Goal: Navigation & Orientation: Find specific page/section

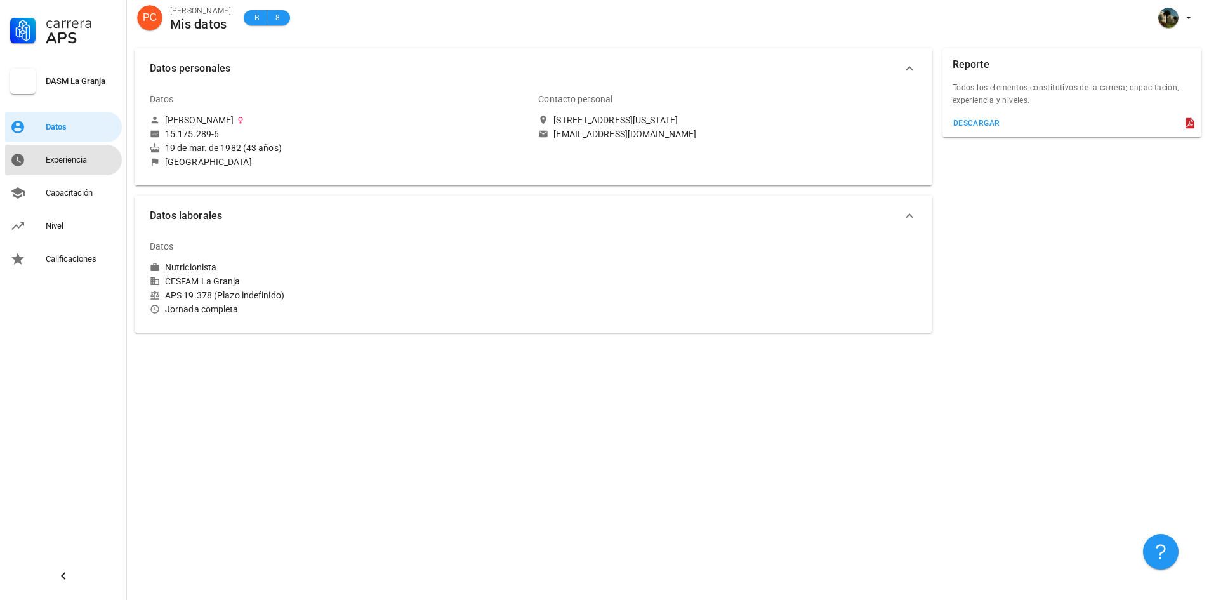
click at [70, 155] on div "Experiencia" at bounding box center [81, 160] width 71 height 10
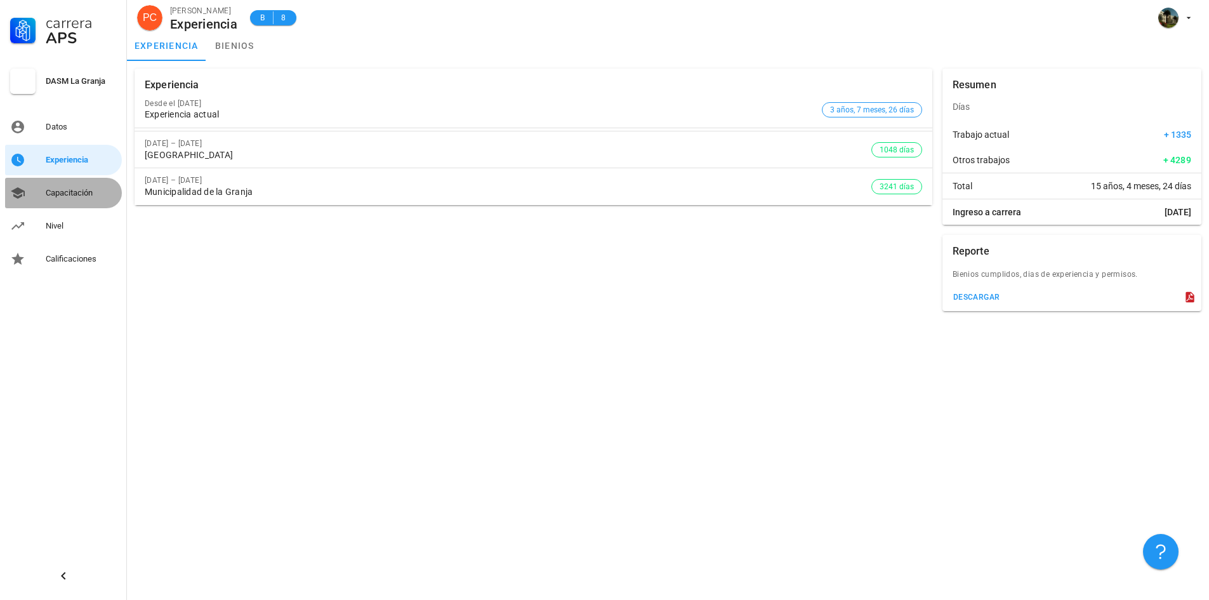
click at [53, 189] on div "Capacitación" at bounding box center [81, 193] width 71 height 10
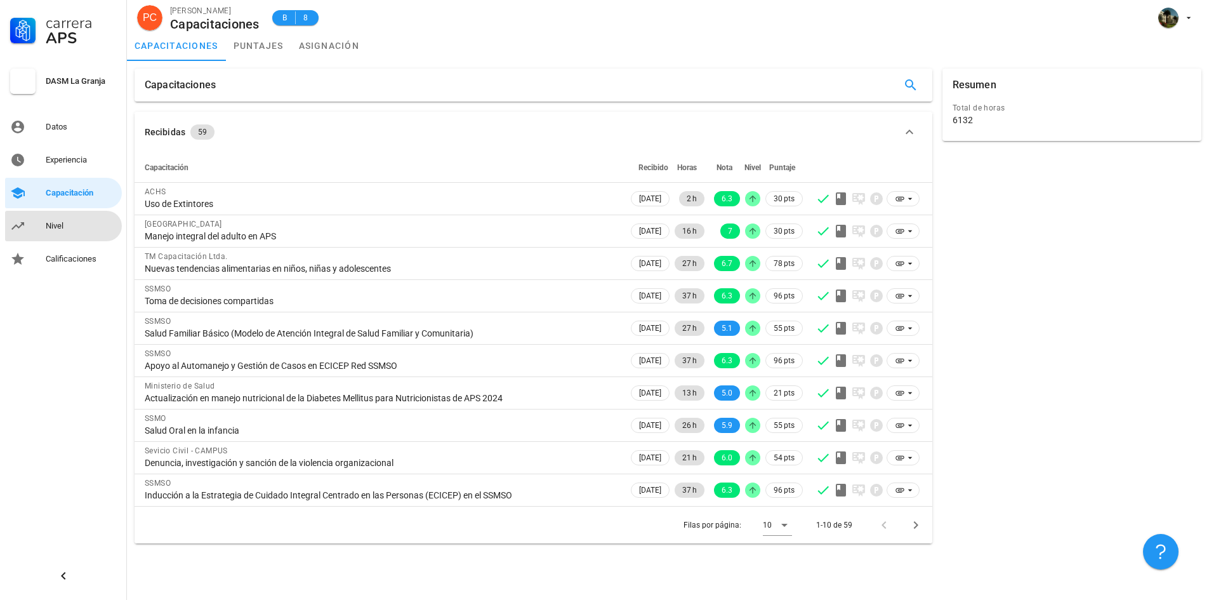
click at [50, 223] on div "Nivel" at bounding box center [81, 226] width 71 height 10
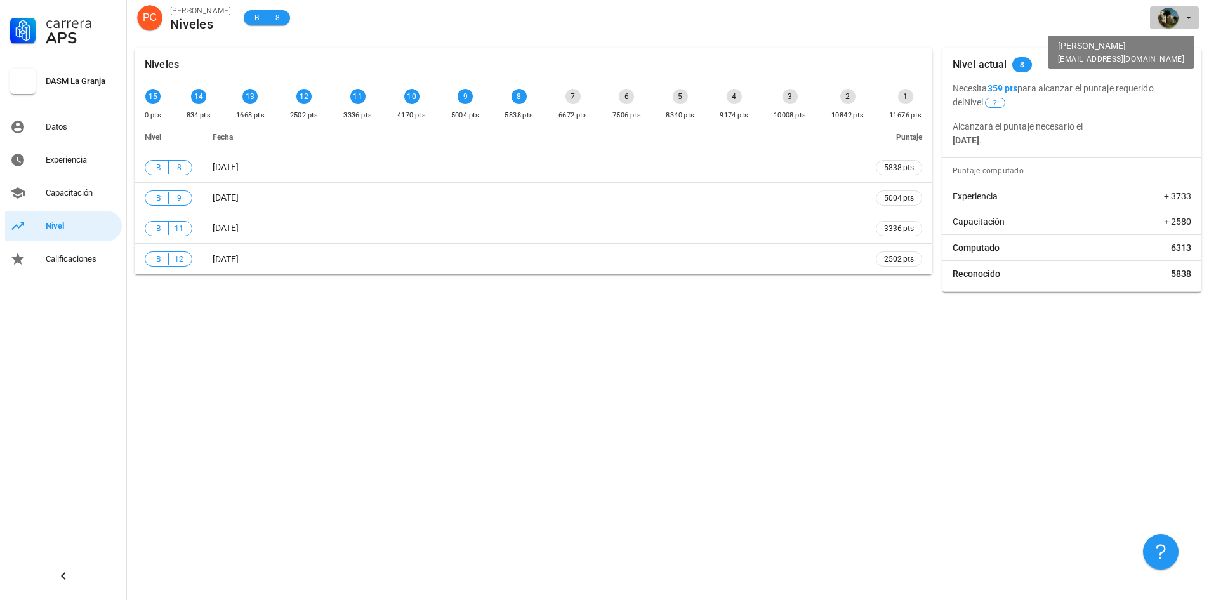
click at [1184, 23] on span "button" at bounding box center [1174, 18] width 39 height 20
click at [1172, 54] on div "Salir" at bounding box center [1182, 49] width 20 height 25
